Goal: Register for event/course

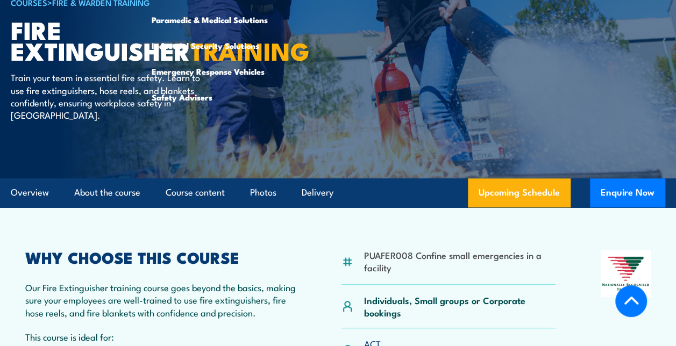
scroll to position [278, 0]
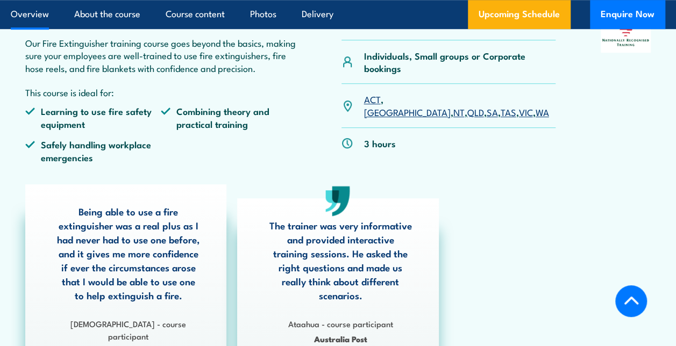
scroll to position [368, 0]
click at [395, 105] on link "[GEOGRAPHIC_DATA]" at bounding box center [407, 111] width 87 height 13
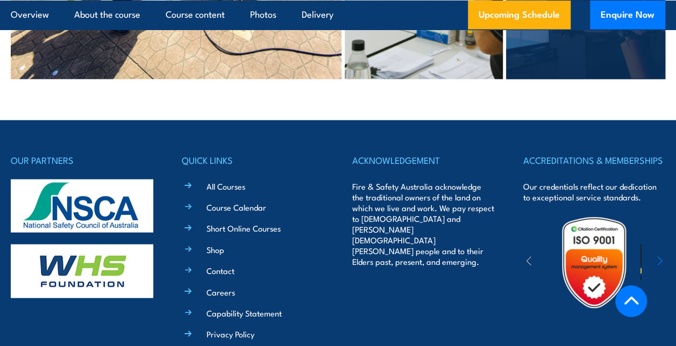
scroll to position [3173, 0]
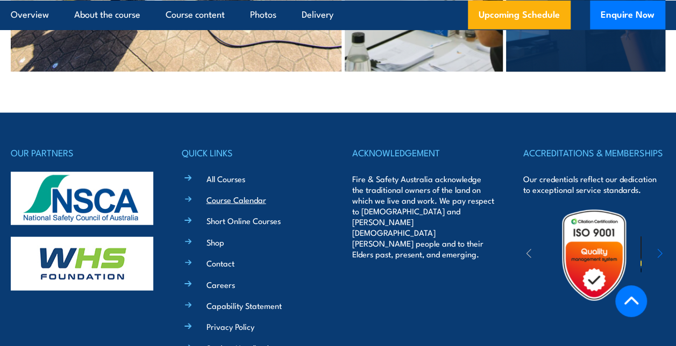
click at [232, 194] on link "Course Calendar" at bounding box center [237, 199] width 60 height 11
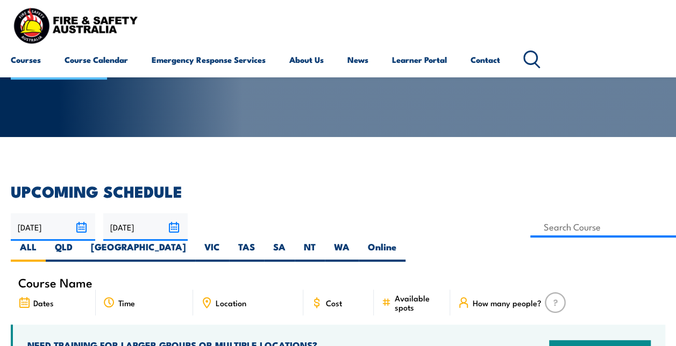
scroll to position [131, 0]
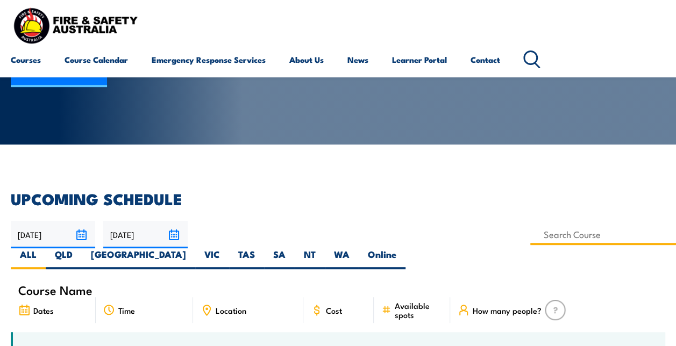
click at [530, 234] on input at bounding box center [603, 234] width 146 height 21
type input "Chief Fire Warden Training"
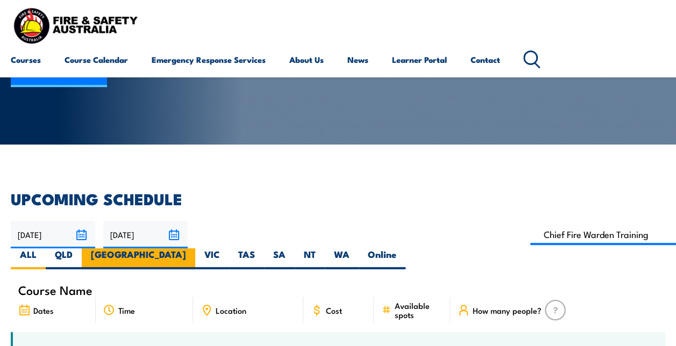
click at [195, 248] on label "[GEOGRAPHIC_DATA]" at bounding box center [138, 258] width 113 height 21
click at [193, 248] on input "[GEOGRAPHIC_DATA]" at bounding box center [189, 251] width 7 height 7
radio input "true"
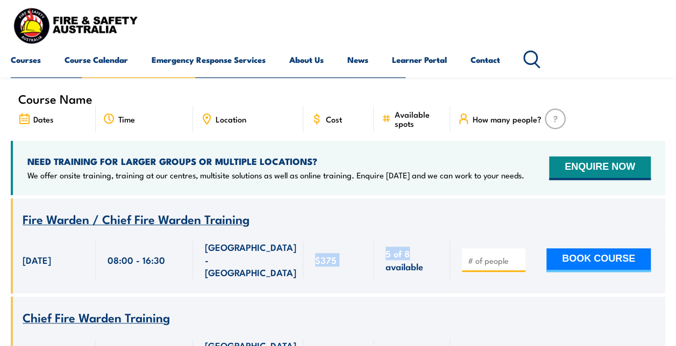
drag, startPoint x: 0, startPoint y: 0, endPoint x: 310, endPoint y: 213, distance: 375.9
click at [310, 213] on div "Course Name Fire Warden / Chief Fire Warden Training [DATE] 08:00 - 16:30 375" at bounding box center [338, 245] width 655 height 95
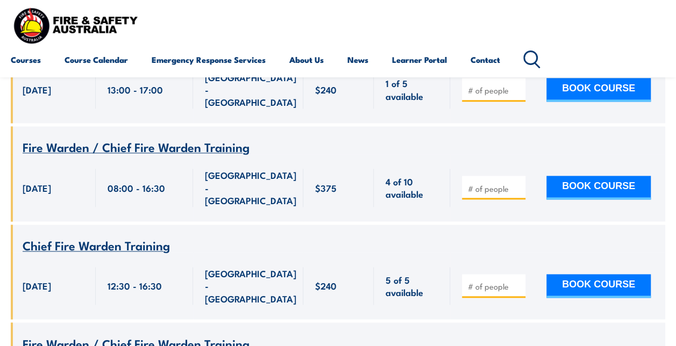
scroll to position [687, 0]
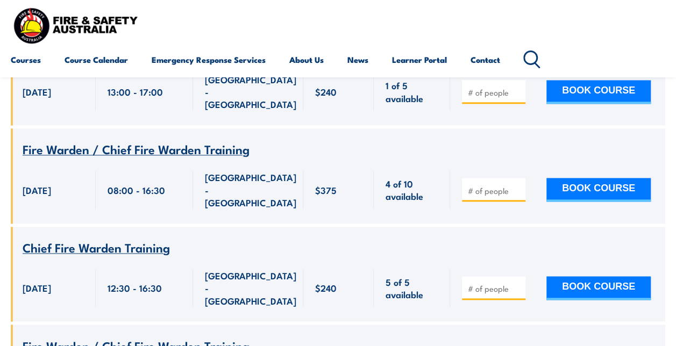
click at [182, 336] on span "Fire Warden / Chief Fire Warden Training" at bounding box center [136, 345] width 227 height 18
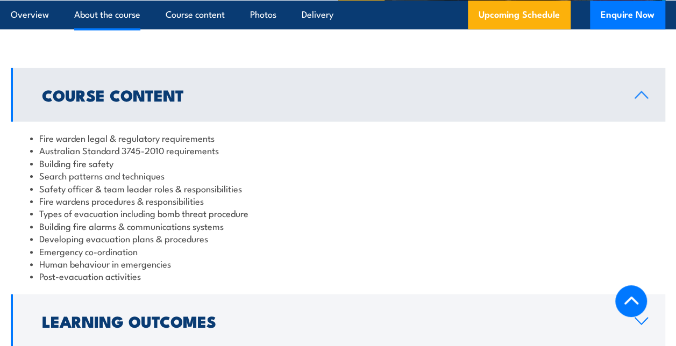
scroll to position [1079, 0]
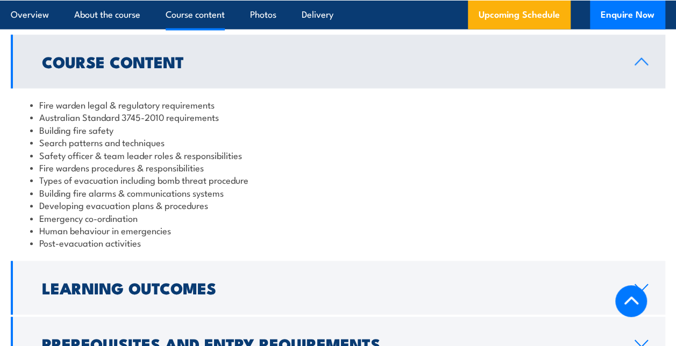
click at [83, 189] on li "Building fire alarms & communications systems" at bounding box center [338, 193] width 616 height 12
